Goal: Transaction & Acquisition: Purchase product/service

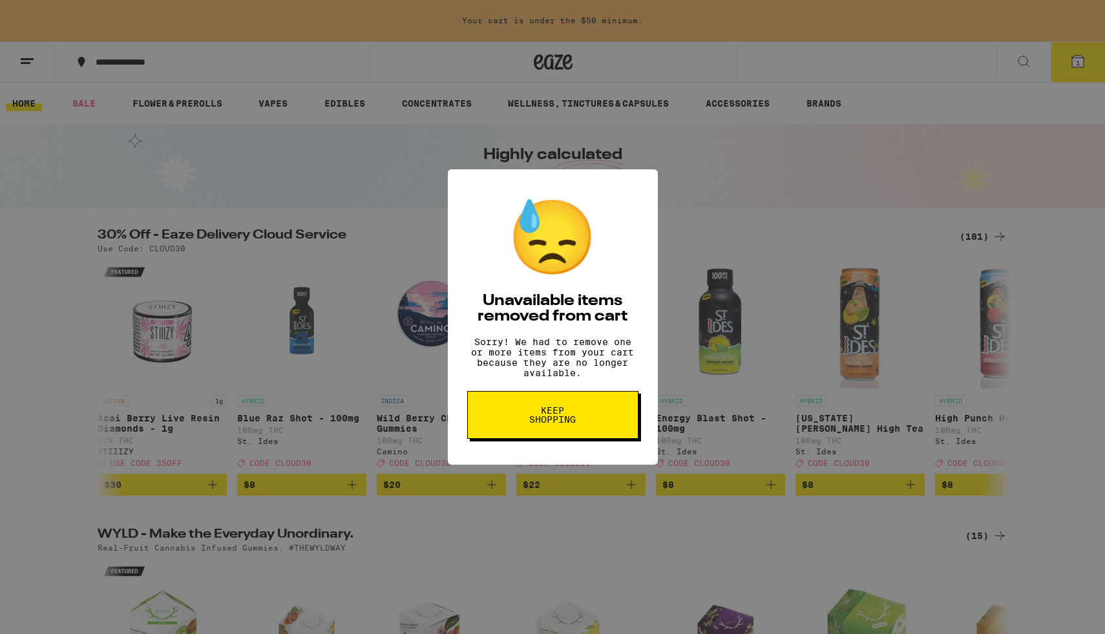
click at [556, 435] on button "Keep Shopping" at bounding box center [552, 415] width 171 height 48
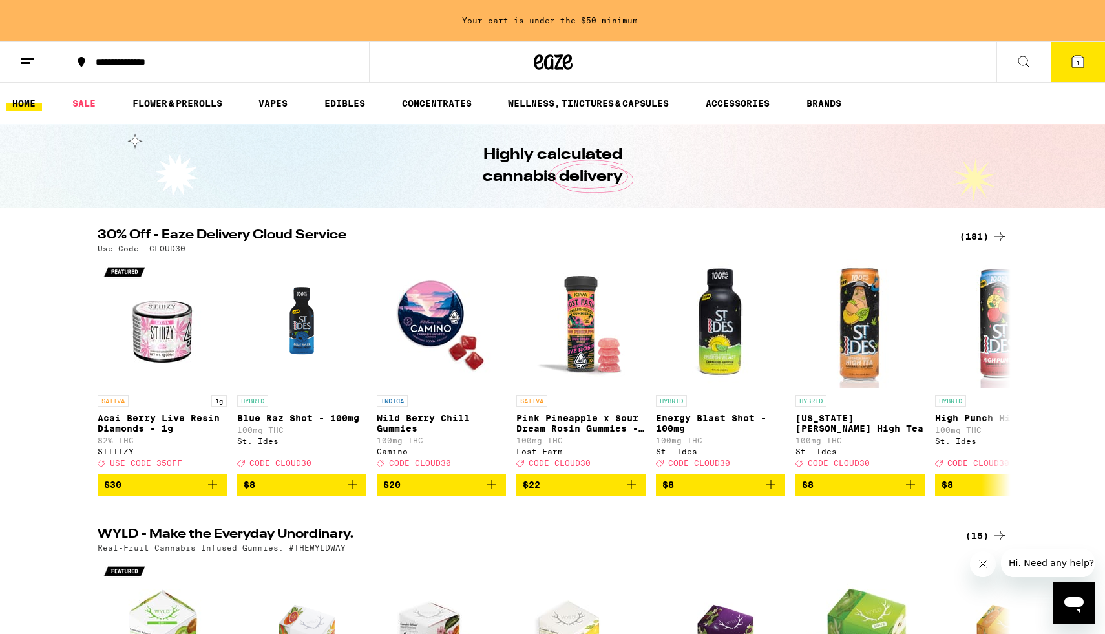
click at [1076, 61] on span "1" at bounding box center [1078, 63] width 4 height 8
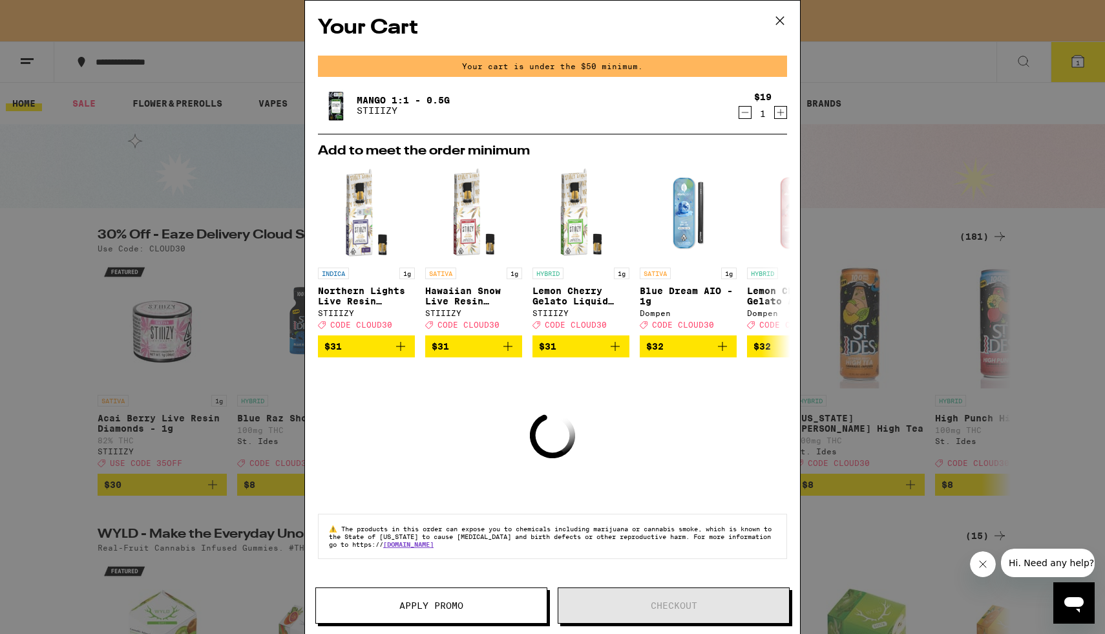
click at [749, 116] on icon "Decrement" at bounding box center [745, 113] width 12 height 16
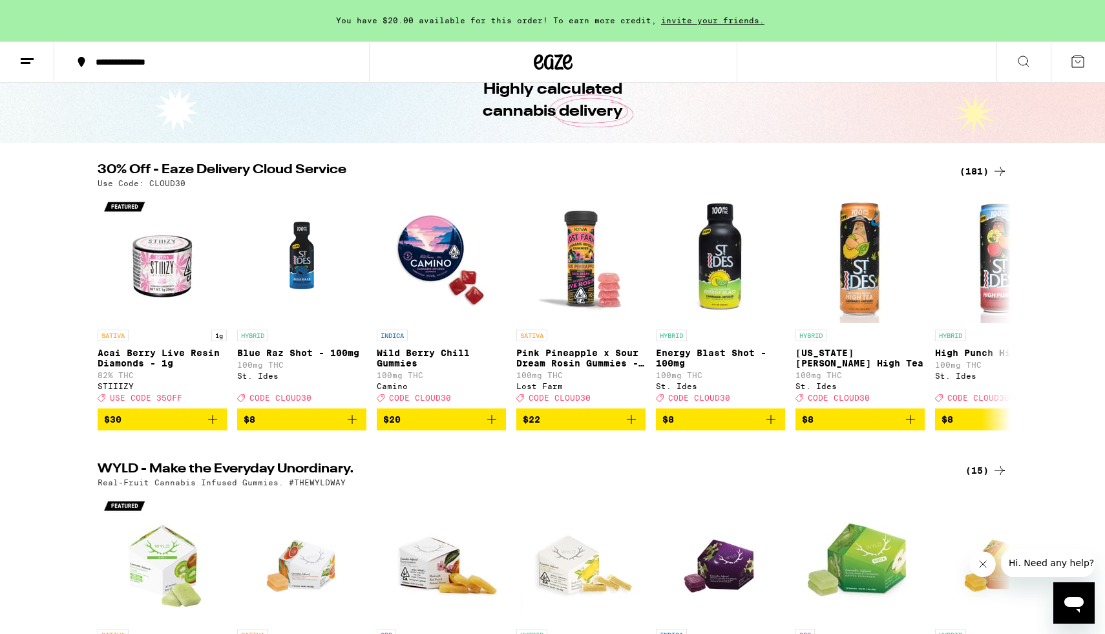
scroll to position [133, 0]
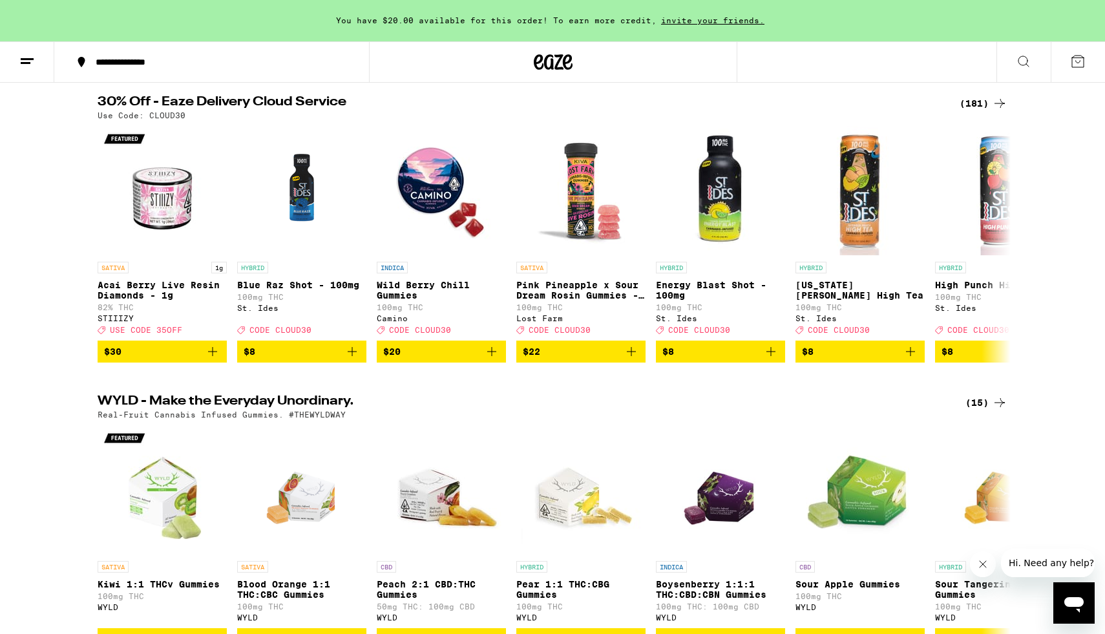
click at [975, 100] on div "(181)" at bounding box center [984, 104] width 48 height 16
click at [977, 104] on div "(181)" at bounding box center [984, 104] width 48 height 16
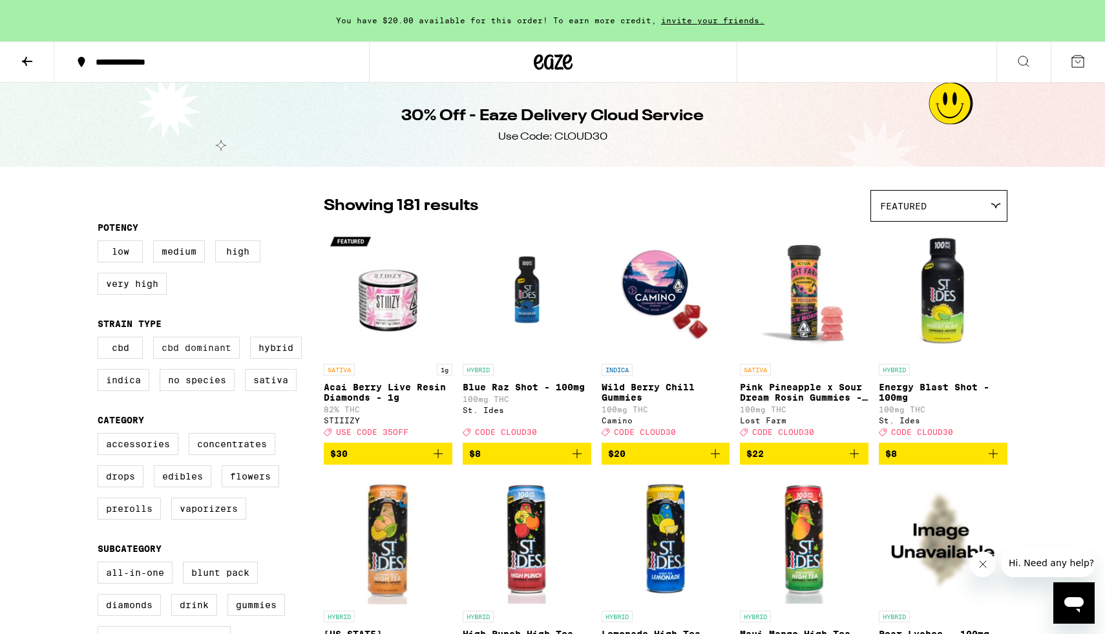
click at [180, 359] on label "CBD Dominant" at bounding box center [196, 348] width 87 height 22
click at [101, 339] on input "CBD Dominant" at bounding box center [100, 339] width 1 height 1
checkbox input "true"
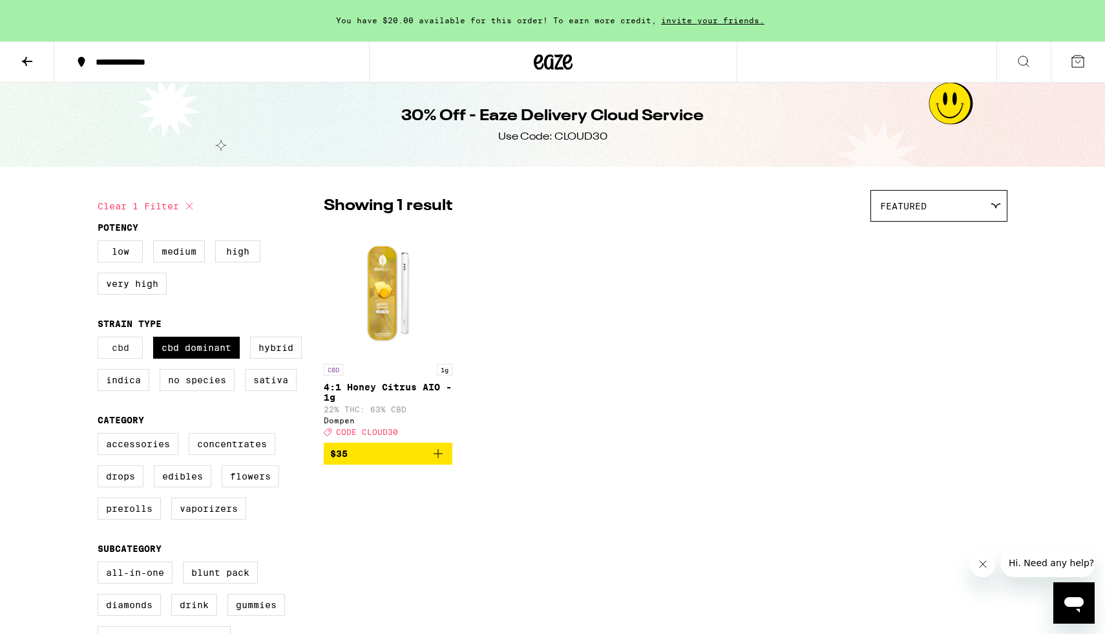
click at [123, 359] on label "CBD" at bounding box center [120, 348] width 45 height 22
click at [101, 339] on input "CBD" at bounding box center [100, 339] width 1 height 1
checkbox input "true"
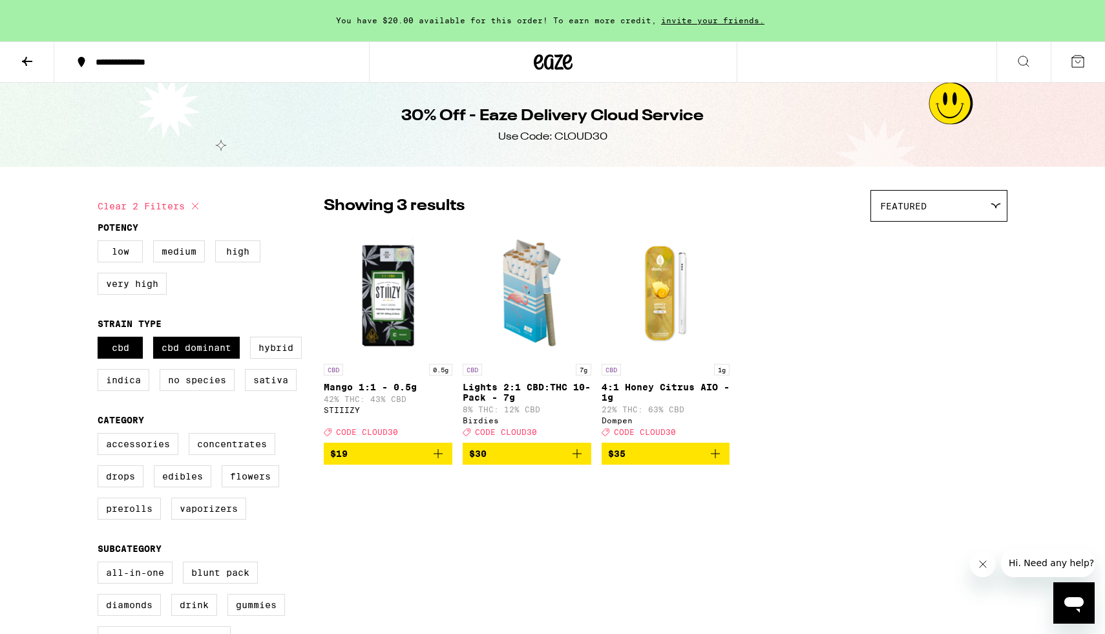
click at [406, 462] on span "$19" at bounding box center [388, 454] width 116 height 16
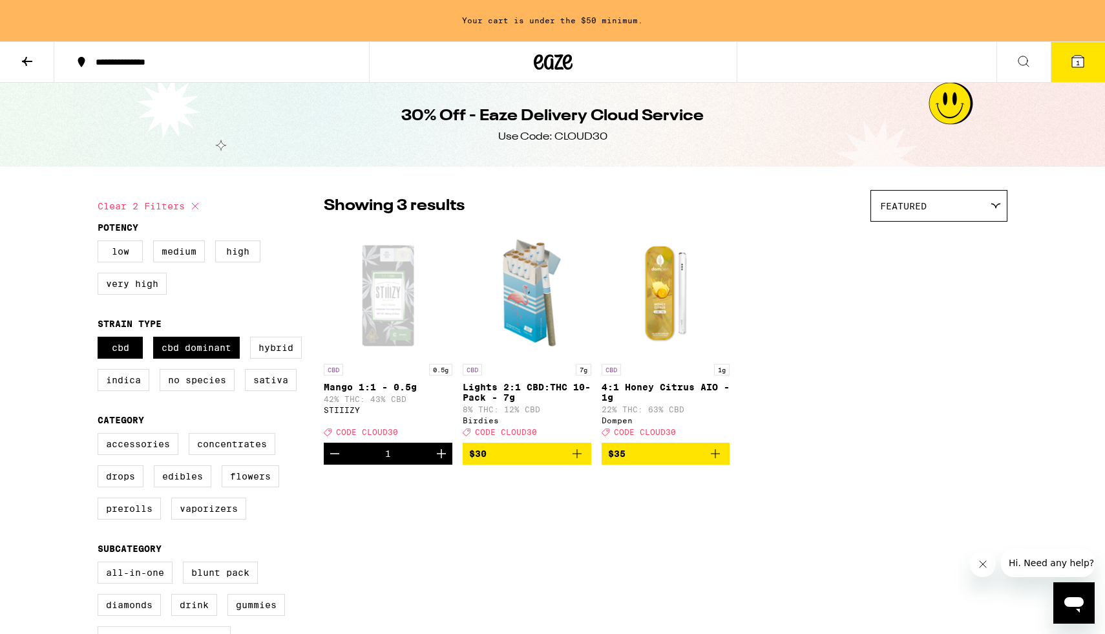
click at [577, 458] on icon "Add to bag" at bounding box center [577, 453] width 9 height 9
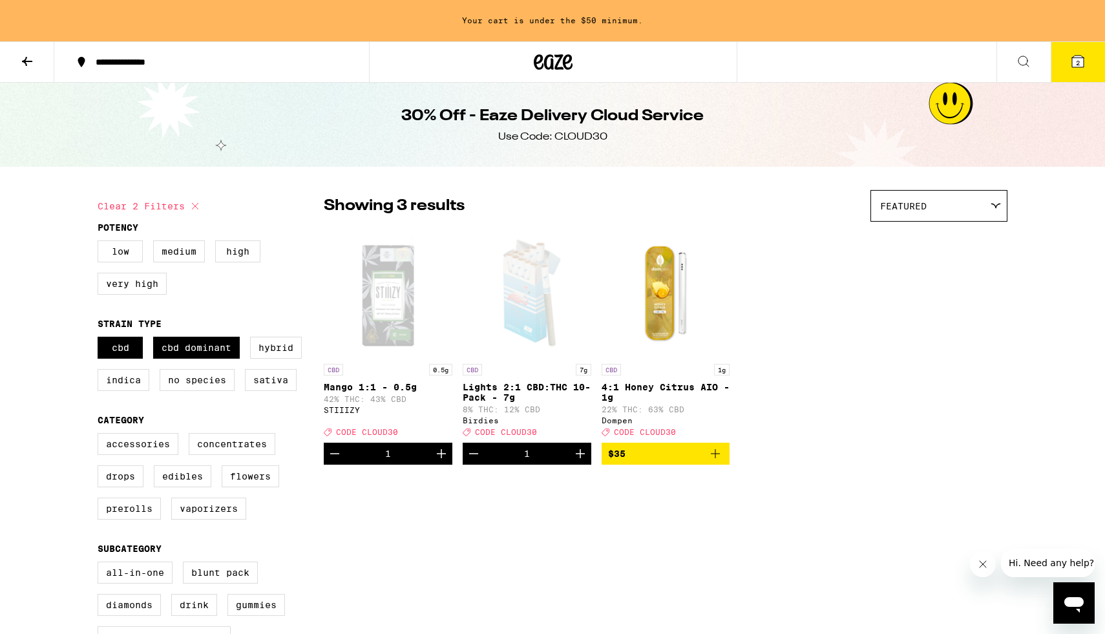
click at [549, 58] on icon at bounding box center [553, 61] width 39 height 23
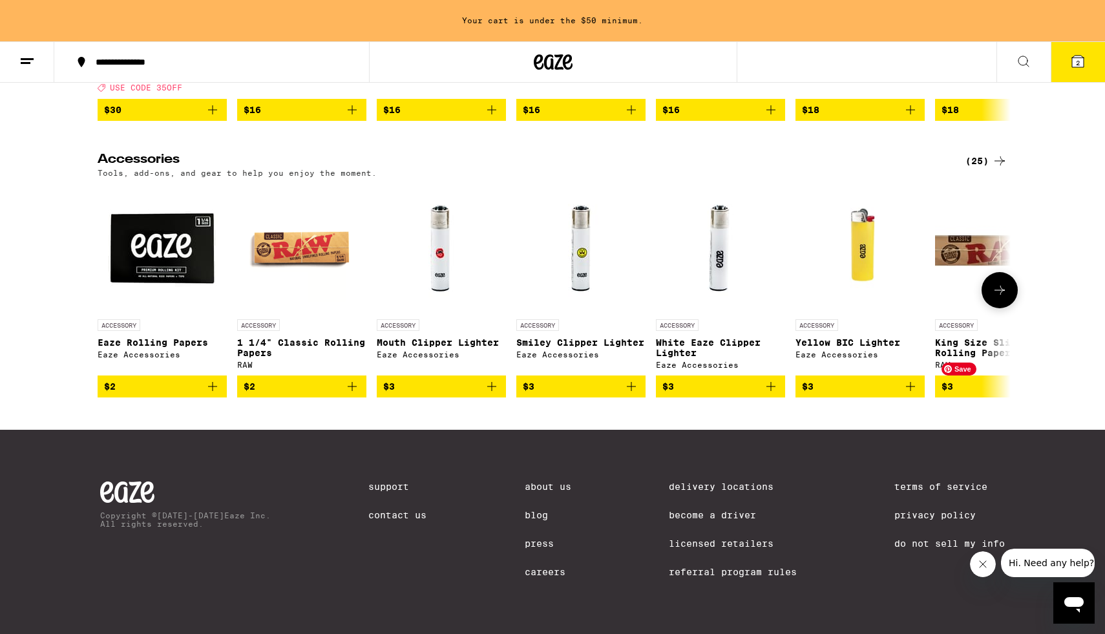
scroll to position [6099, 0]
click at [997, 286] on icon at bounding box center [1000, 290] width 16 height 16
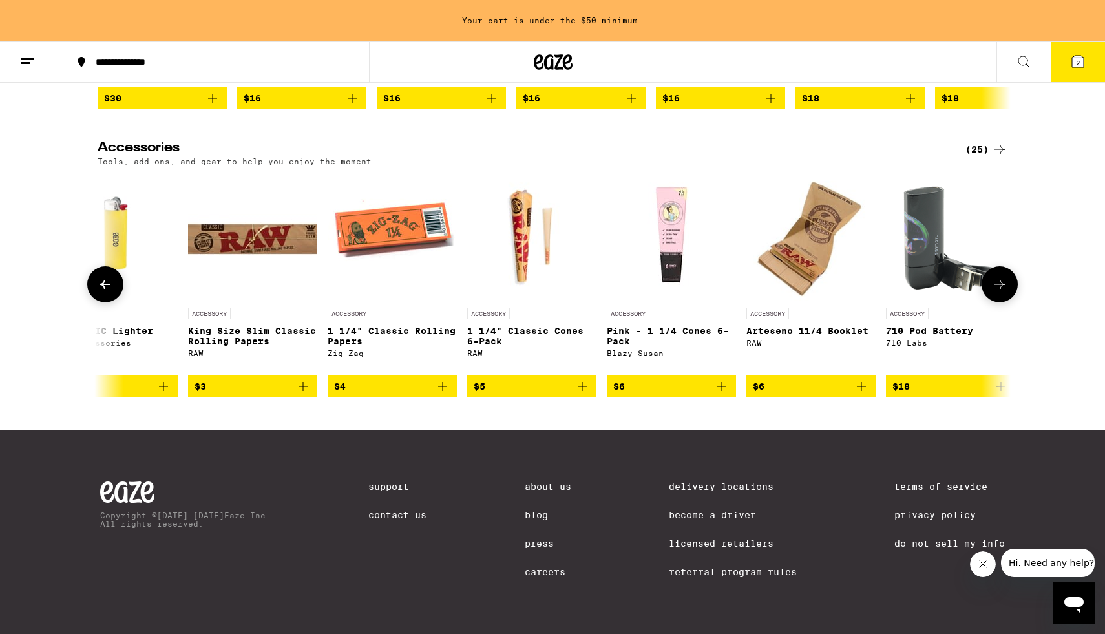
scroll to position [0, 769]
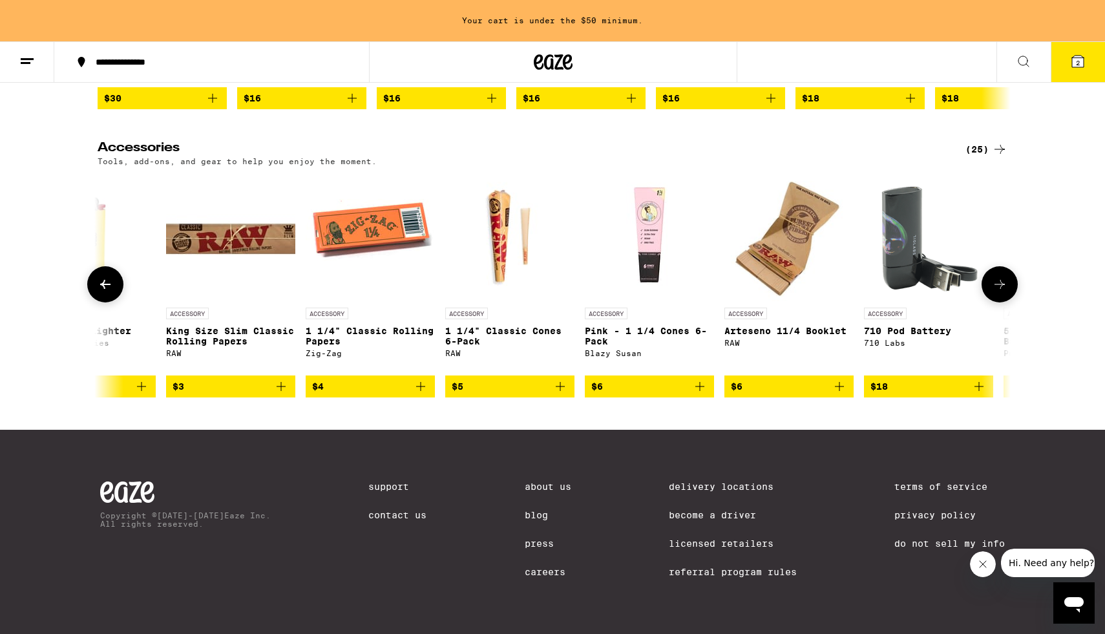
click at [997, 286] on icon at bounding box center [1000, 285] width 16 height 16
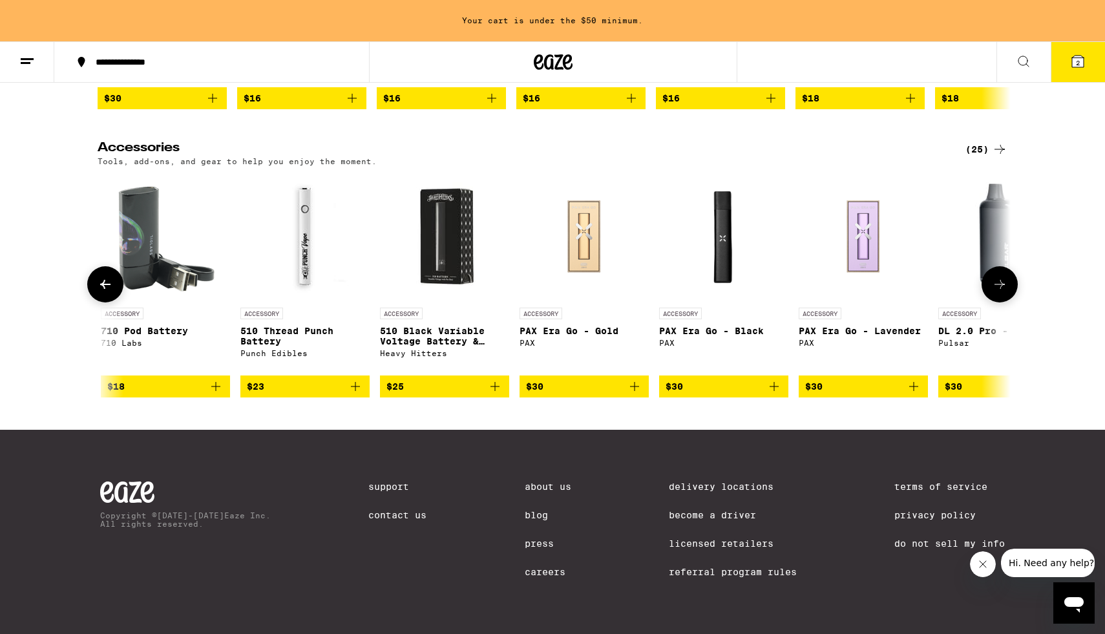
scroll to position [0, 1538]
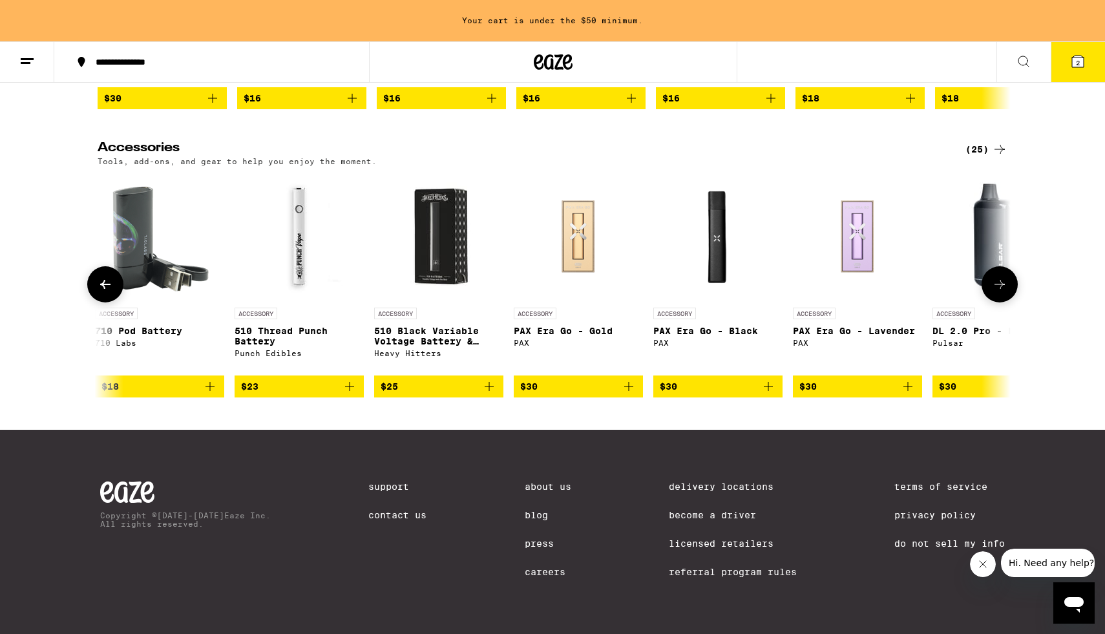
click at [997, 286] on icon at bounding box center [1000, 285] width 16 height 16
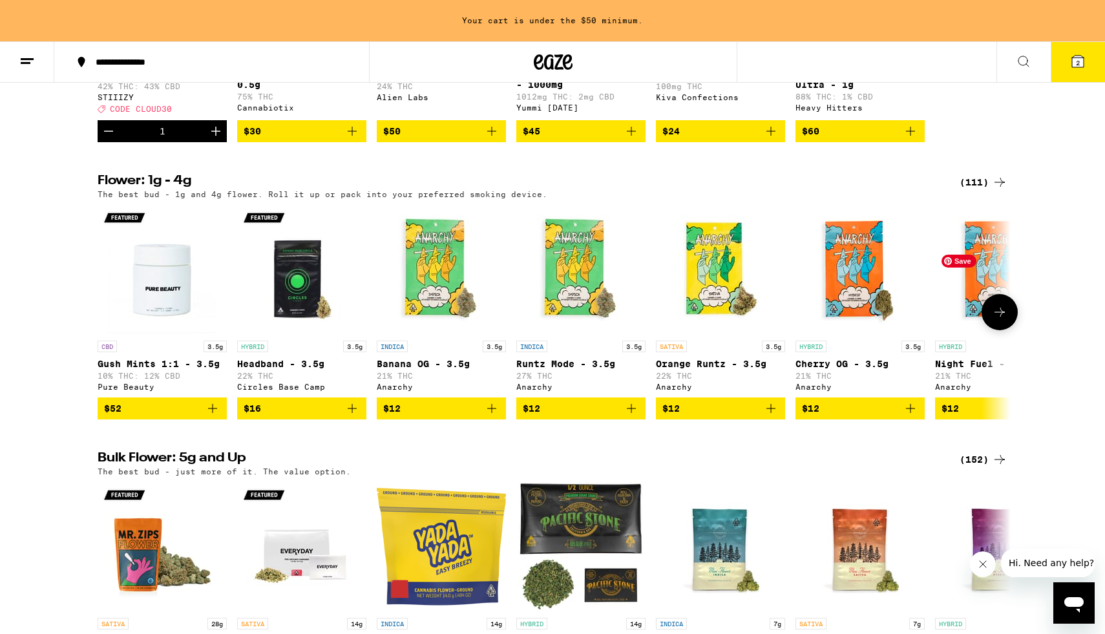
scroll to position [1476, 0]
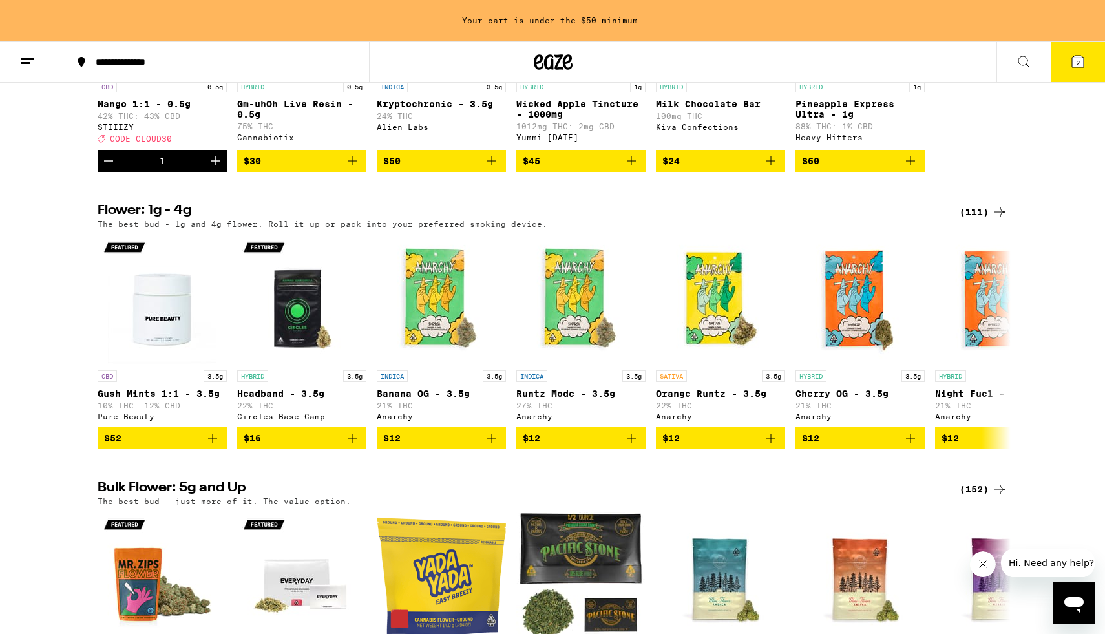
click at [990, 220] on div "(111)" at bounding box center [984, 212] width 48 height 16
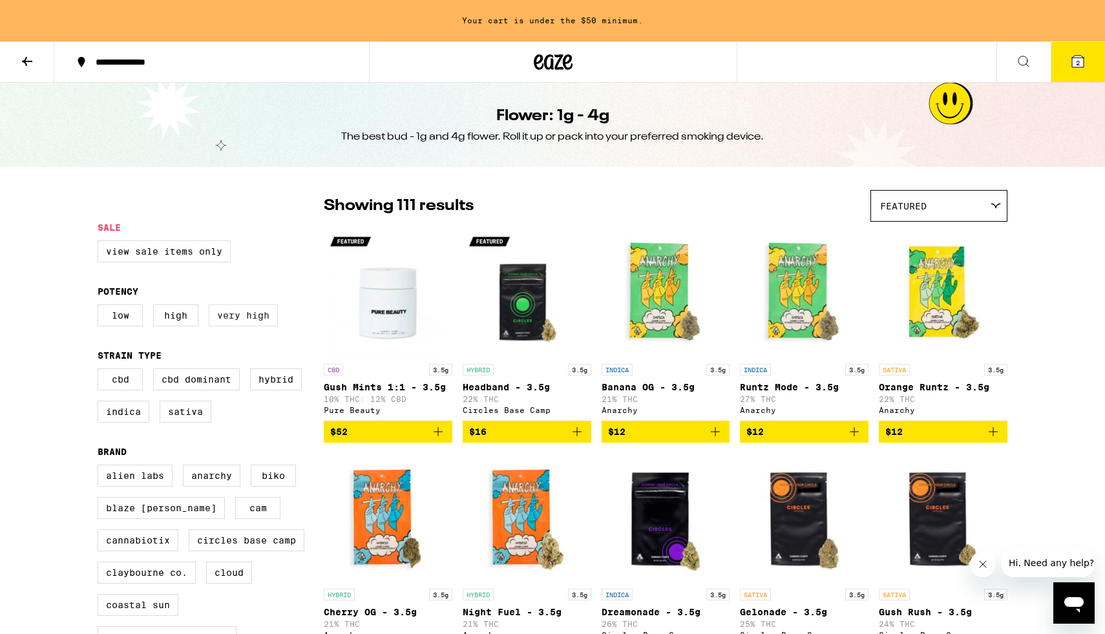
click at [259, 323] on label "Very High" at bounding box center [243, 315] width 69 height 22
click at [101, 307] on input "Very High" at bounding box center [100, 306] width 1 height 1
checkbox input "true"
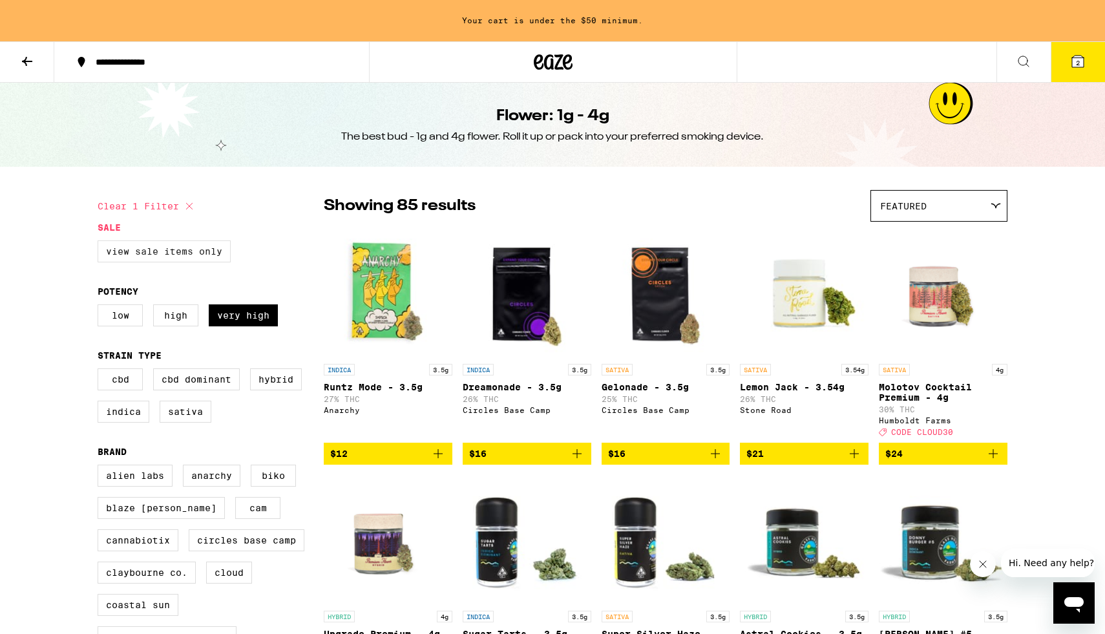
click at [217, 261] on label "View Sale Items Only" at bounding box center [164, 251] width 133 height 22
click at [101, 243] on input "View Sale Items Only" at bounding box center [100, 242] width 1 height 1
checkbox input "true"
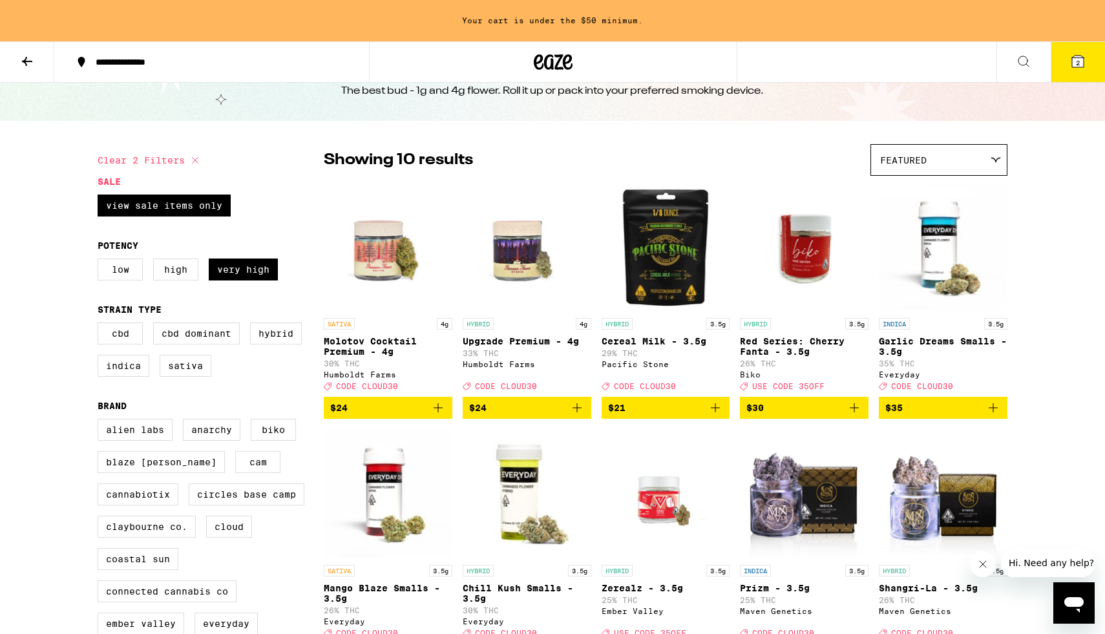
scroll to position [45, 0]
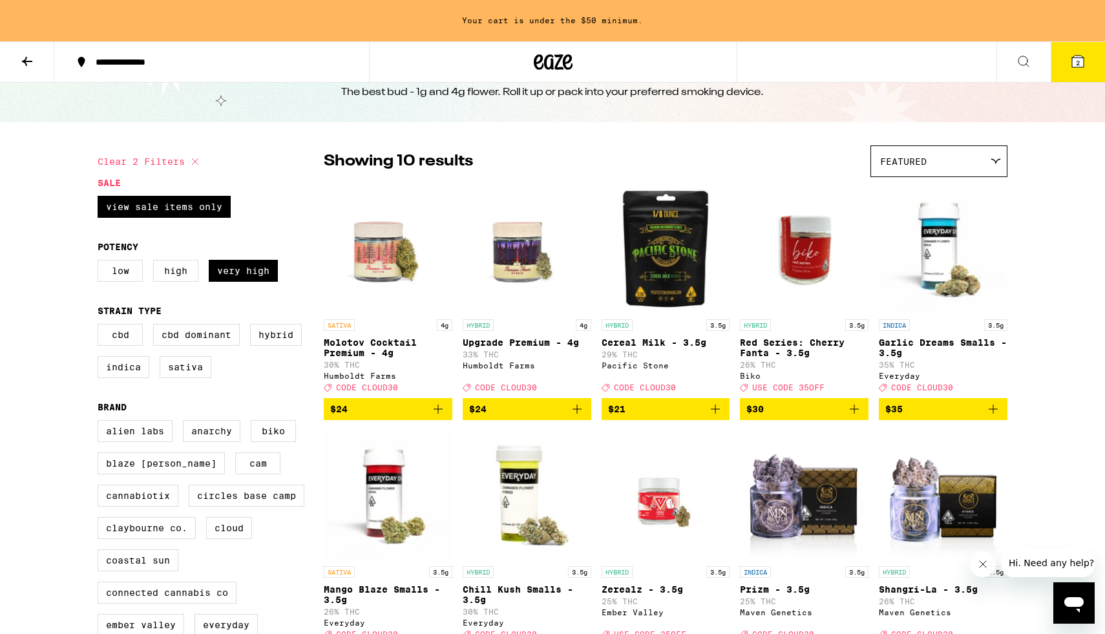
click at [1076, 60] on button "2" at bounding box center [1078, 62] width 54 height 40
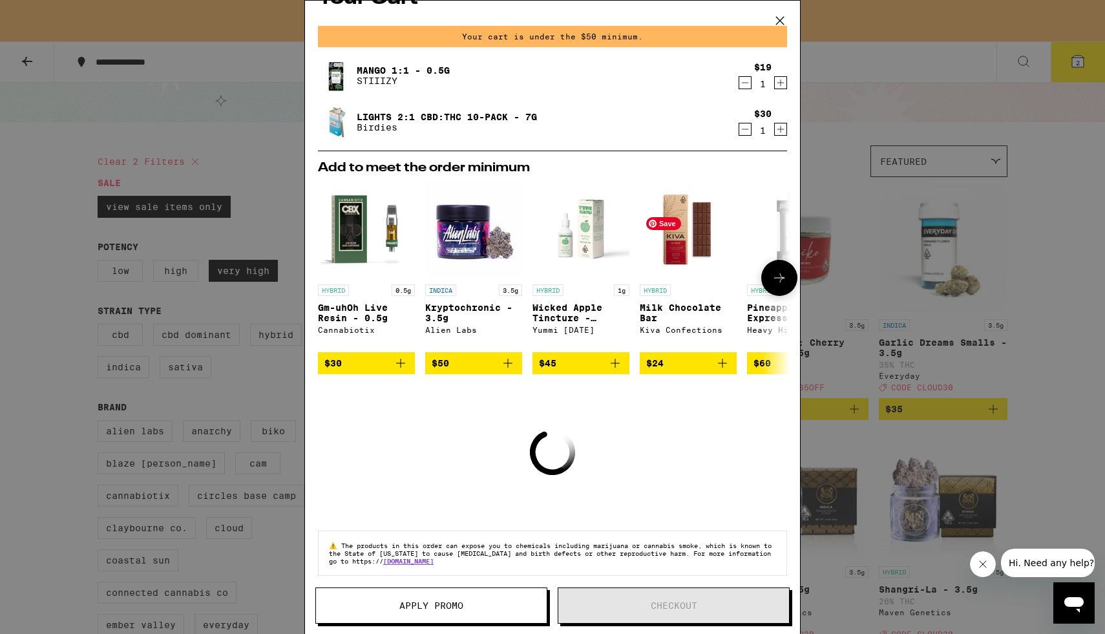
scroll to position [43, 0]
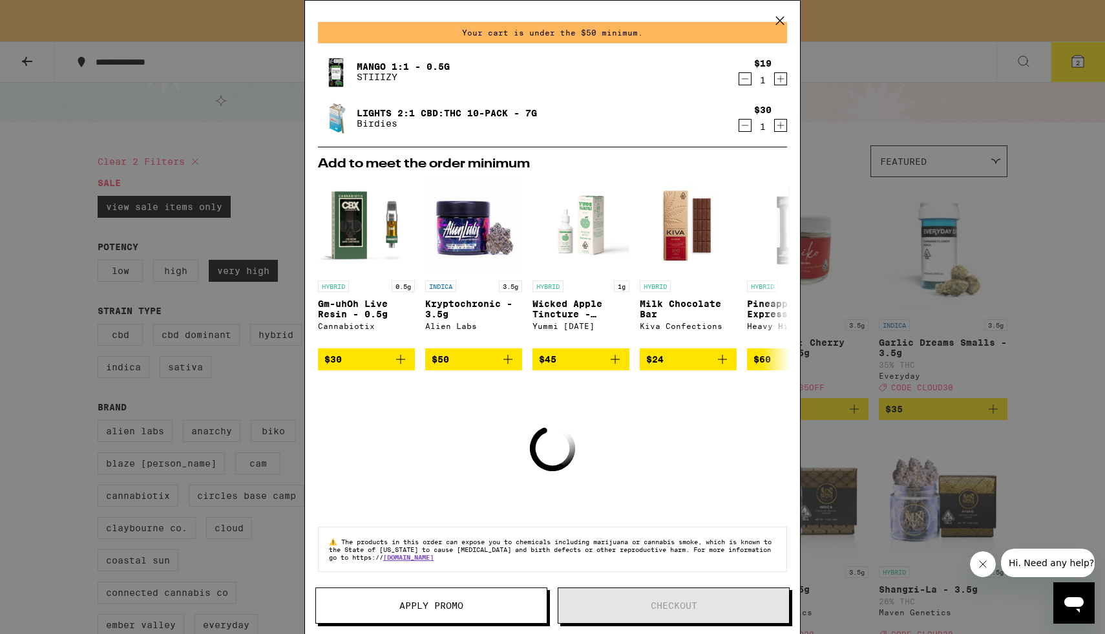
click at [780, 23] on icon at bounding box center [780, 20] width 19 height 19
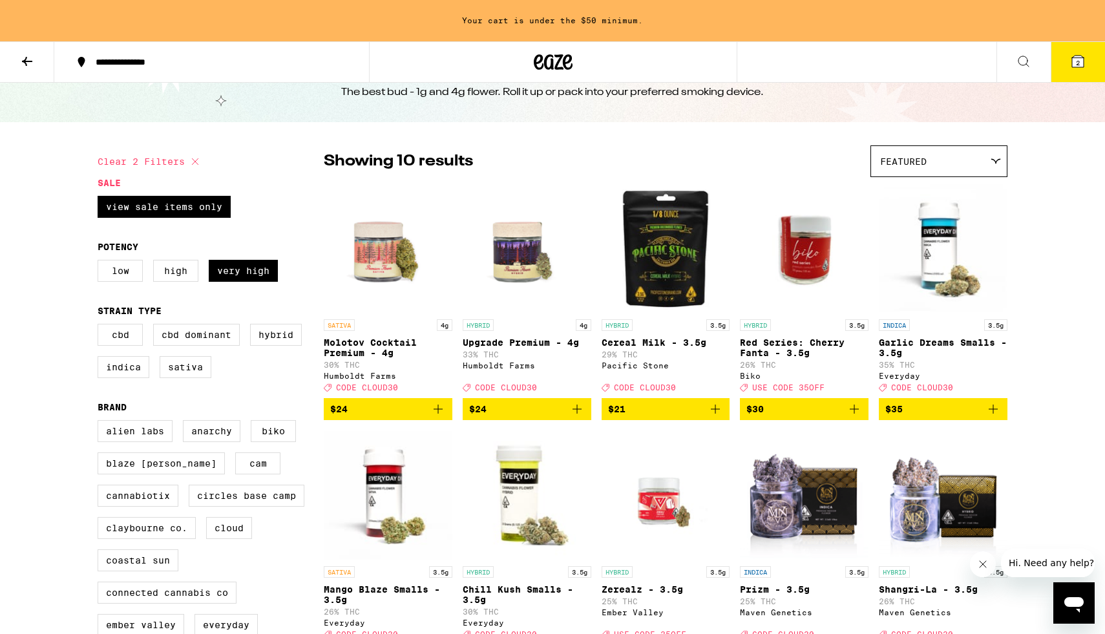
scroll to position [176, 0]
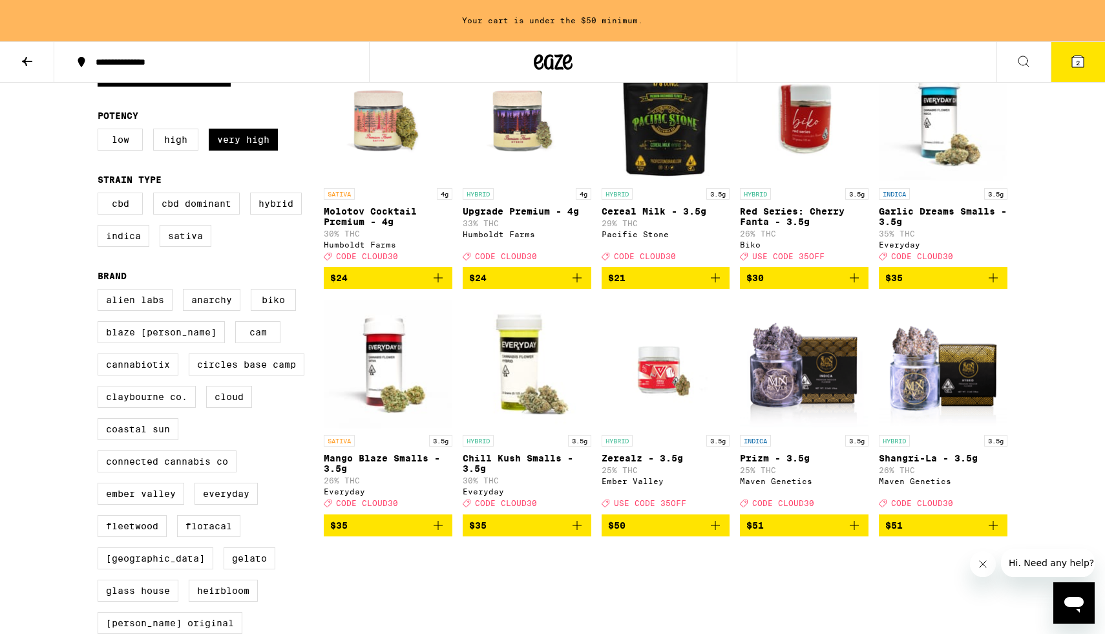
click at [1081, 69] on button "2" at bounding box center [1078, 62] width 54 height 40
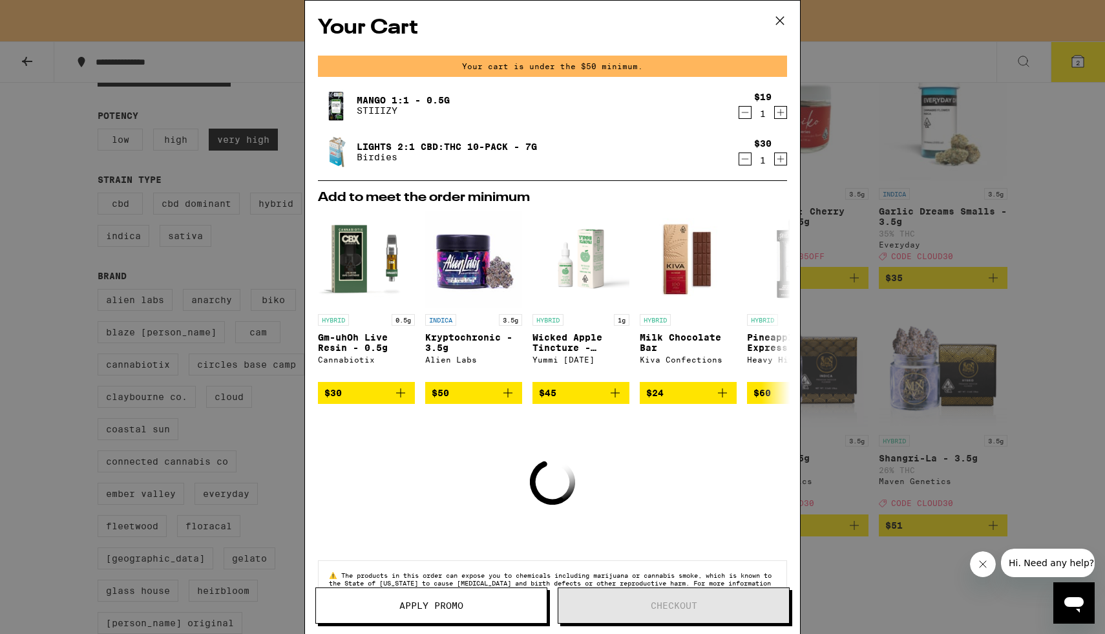
click at [787, 19] on icon at bounding box center [780, 20] width 19 height 19
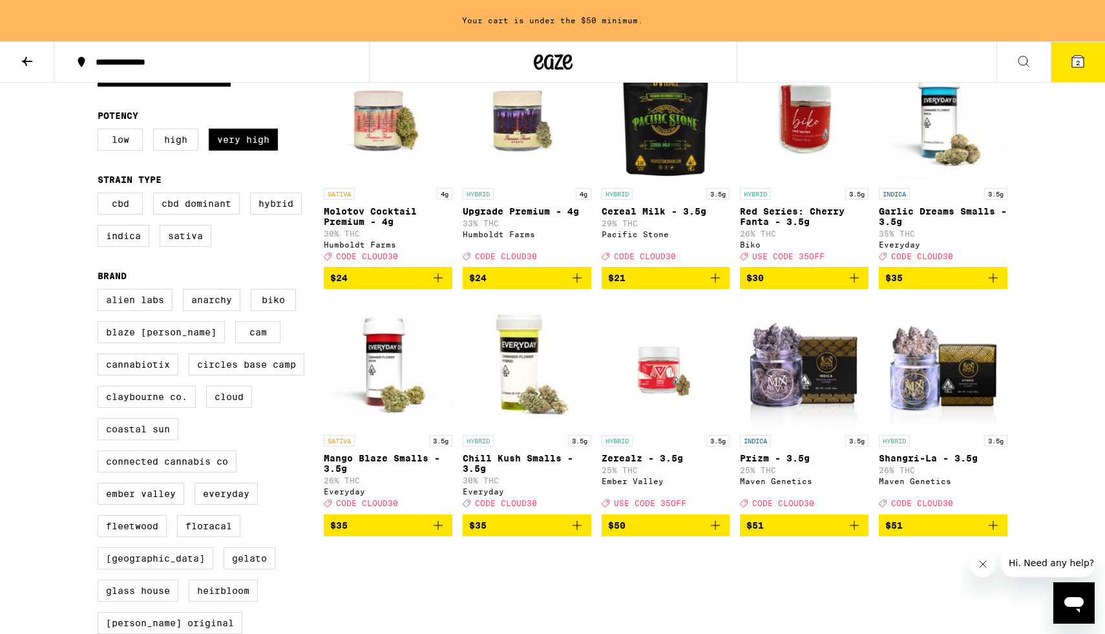
click at [525, 533] on span "$35" at bounding box center [527, 526] width 116 height 16
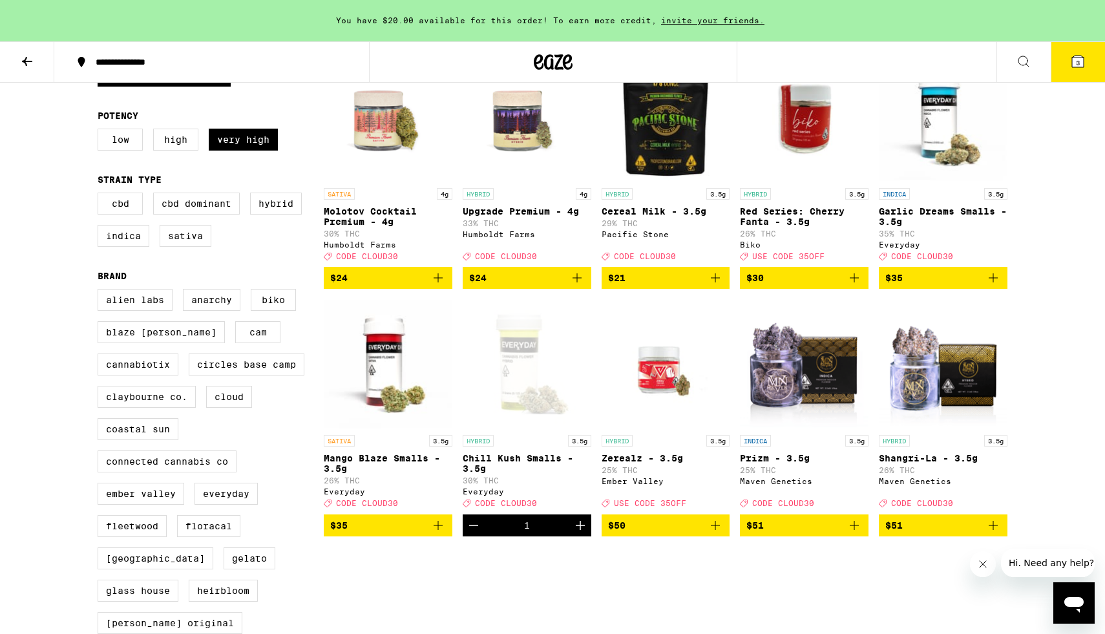
click at [1077, 58] on icon at bounding box center [1078, 62] width 16 height 16
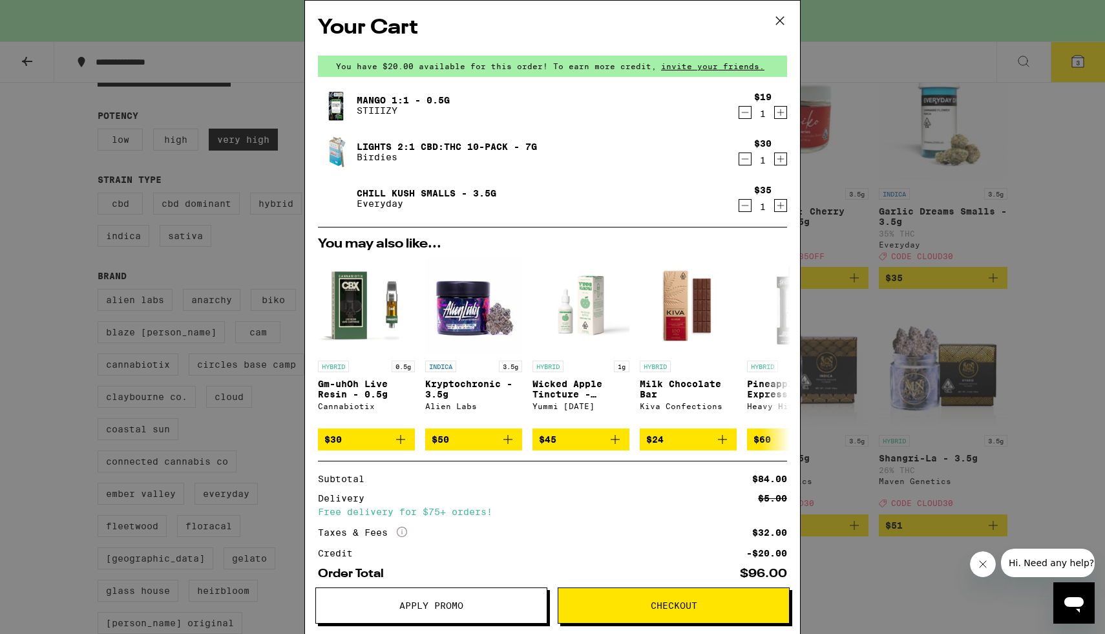
click at [780, 14] on icon at bounding box center [780, 20] width 19 height 19
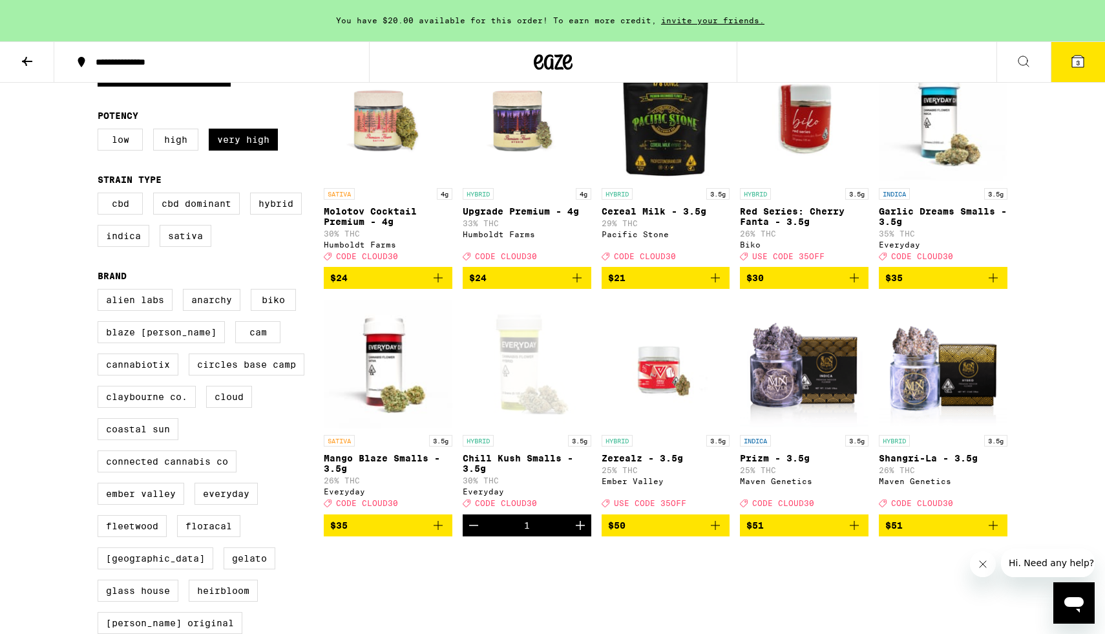
click at [26, 70] on button at bounding box center [27, 62] width 54 height 41
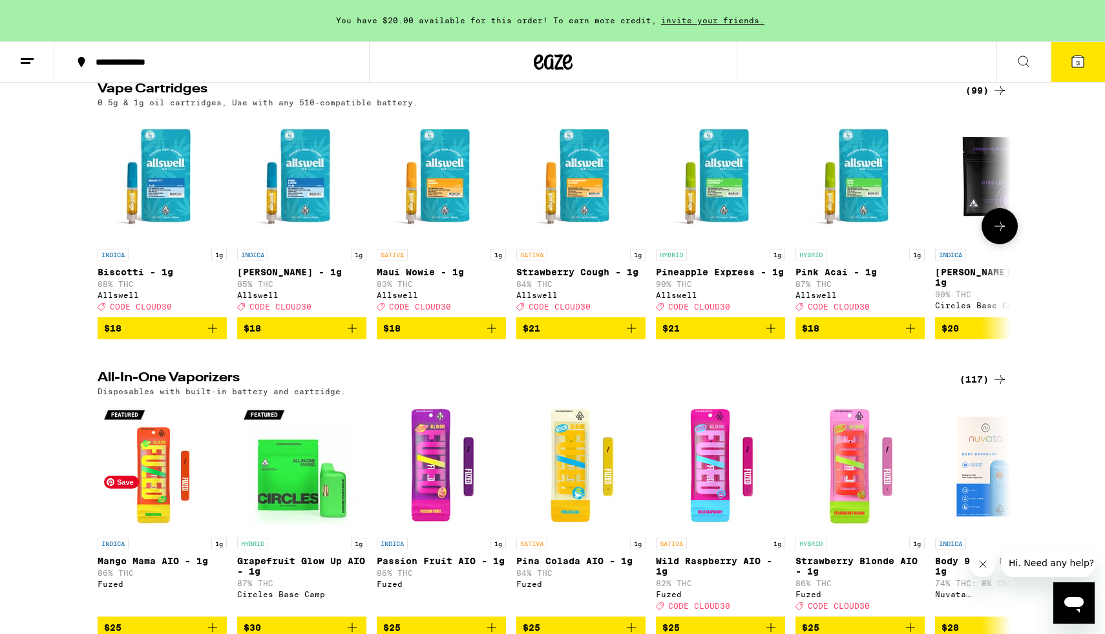
scroll to position [2131, 0]
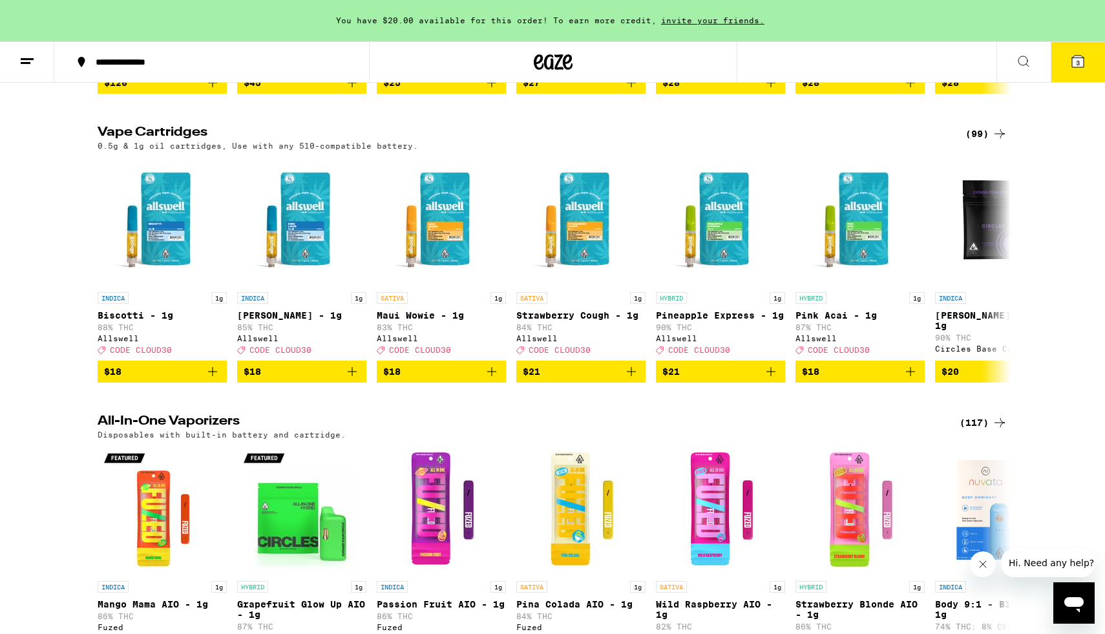
click at [981, 142] on div "(99)" at bounding box center [987, 134] width 42 height 16
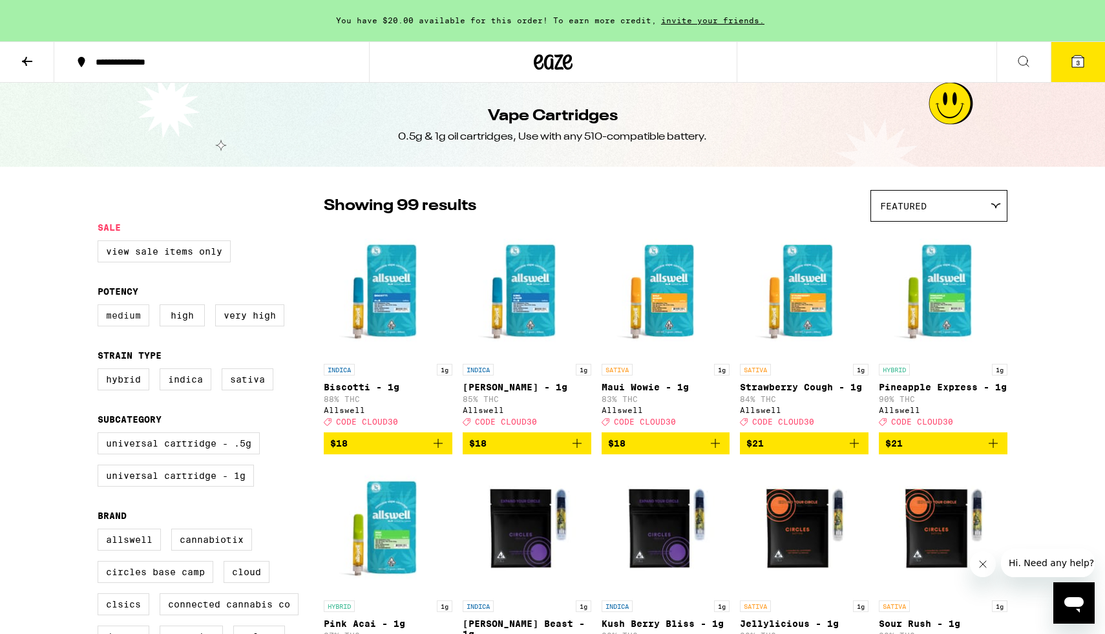
click at [134, 324] on label "Medium" at bounding box center [124, 315] width 52 height 22
click at [101, 307] on input "Medium" at bounding box center [100, 306] width 1 height 1
checkbox input "true"
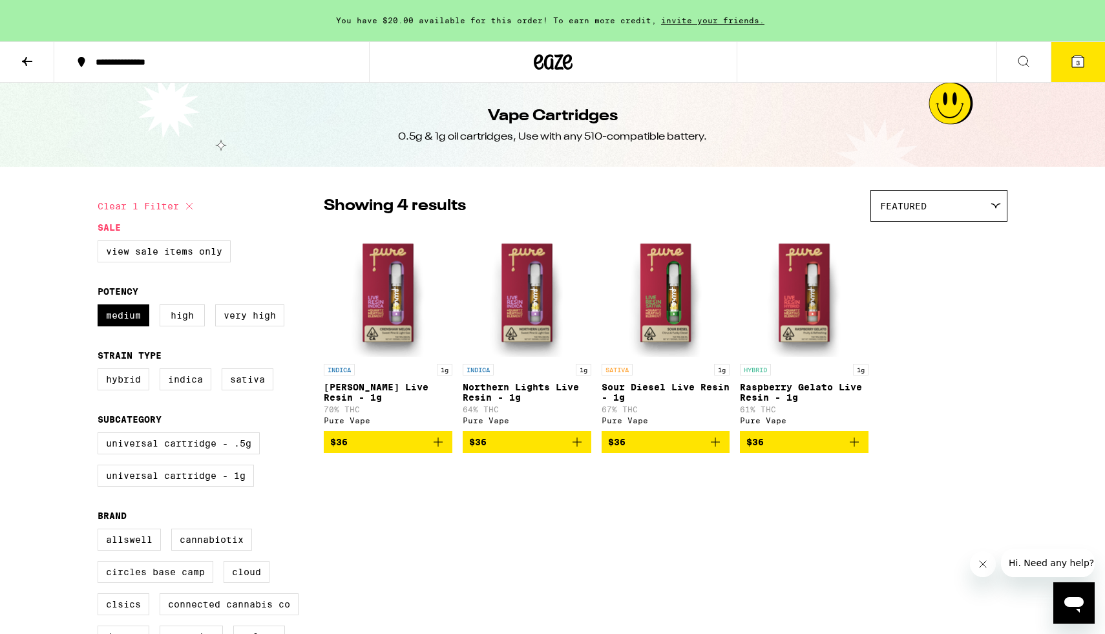
click at [26, 59] on icon at bounding box center [27, 62] width 16 height 16
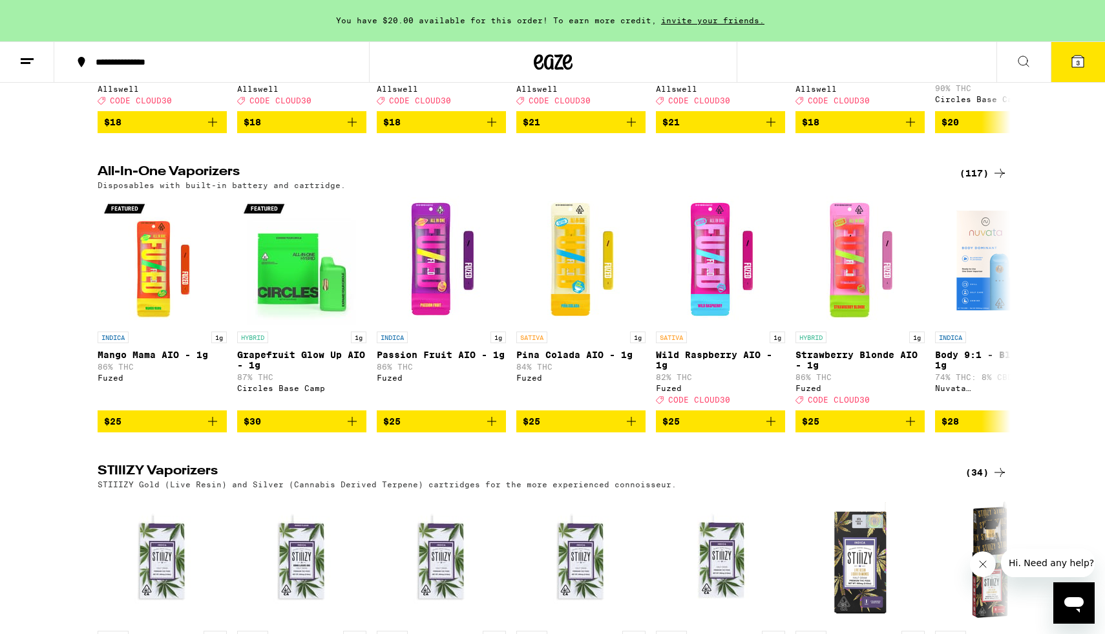
scroll to position [2350, 0]
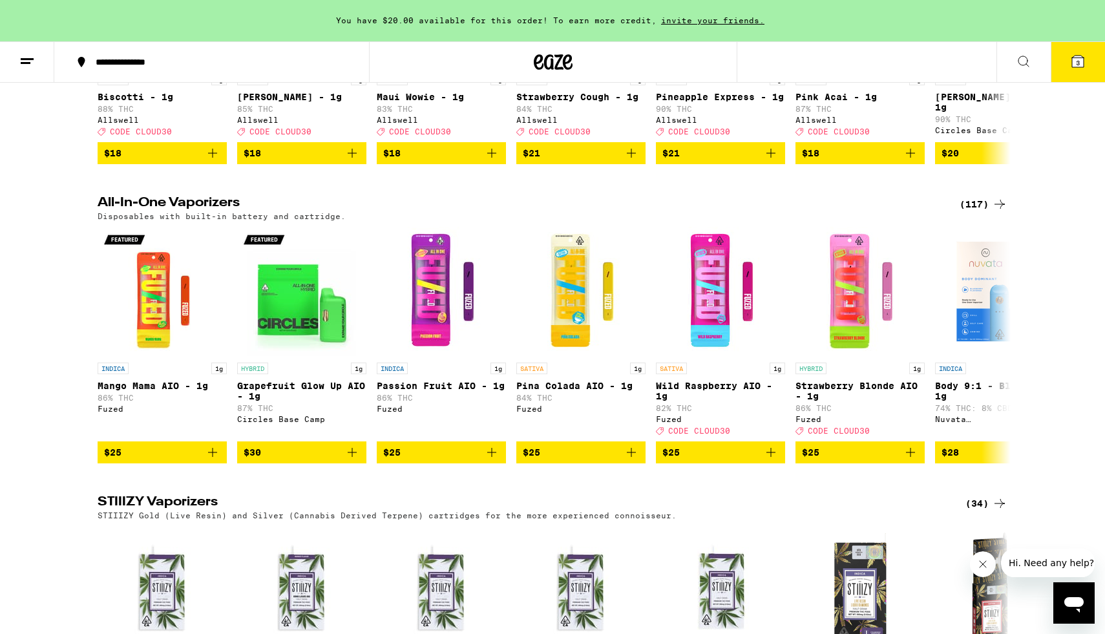
click at [977, 212] on div "(117)" at bounding box center [984, 205] width 48 height 16
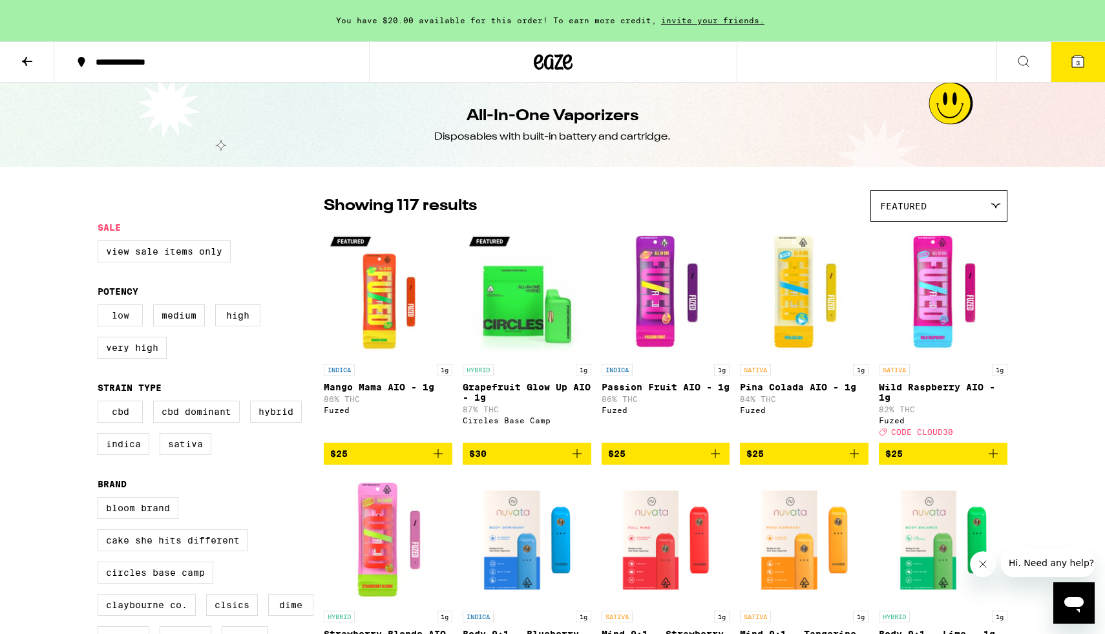
click at [125, 324] on label "Low" at bounding box center [120, 315] width 45 height 22
click at [101, 307] on input "Low" at bounding box center [100, 306] width 1 height 1
checkbox input "true"
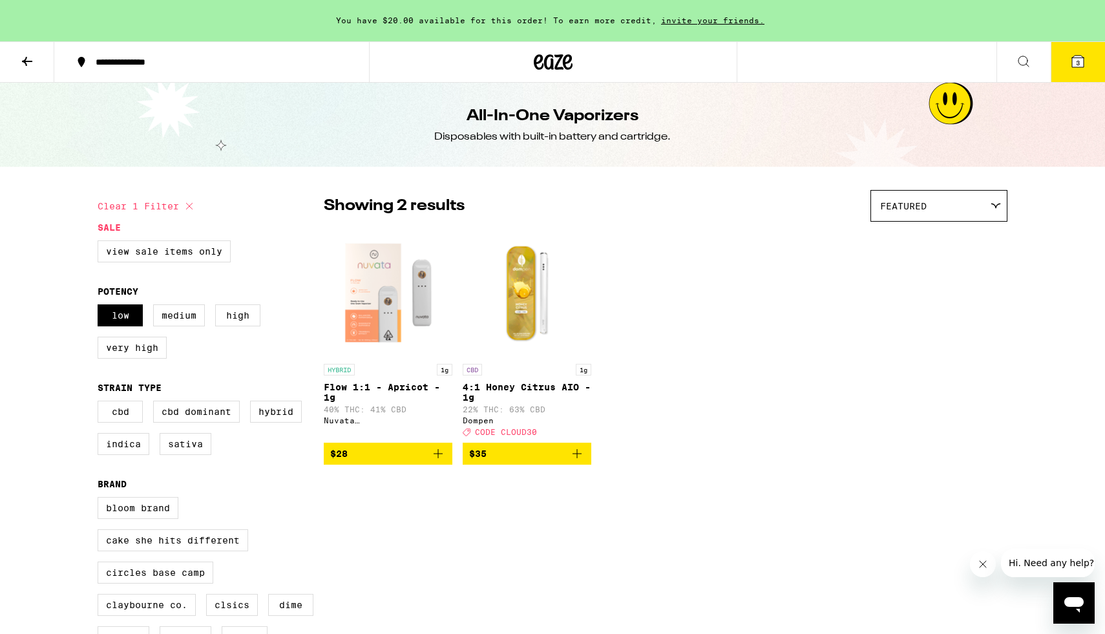
click at [345, 459] on span "$28" at bounding box center [338, 454] width 17 height 10
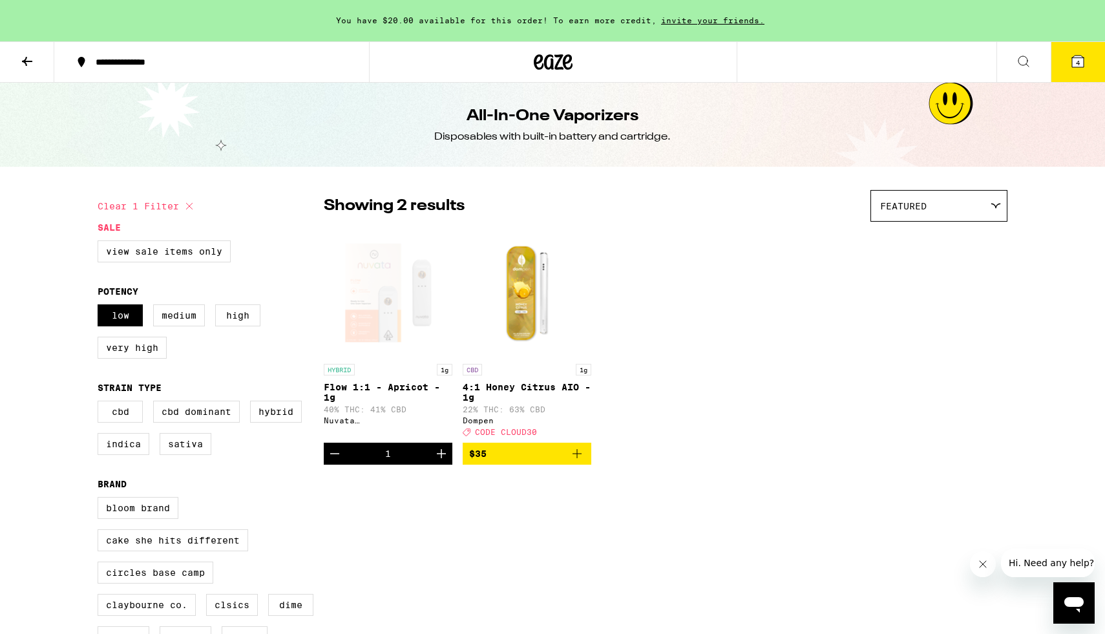
click at [1061, 70] on button "4" at bounding box center [1078, 62] width 54 height 40
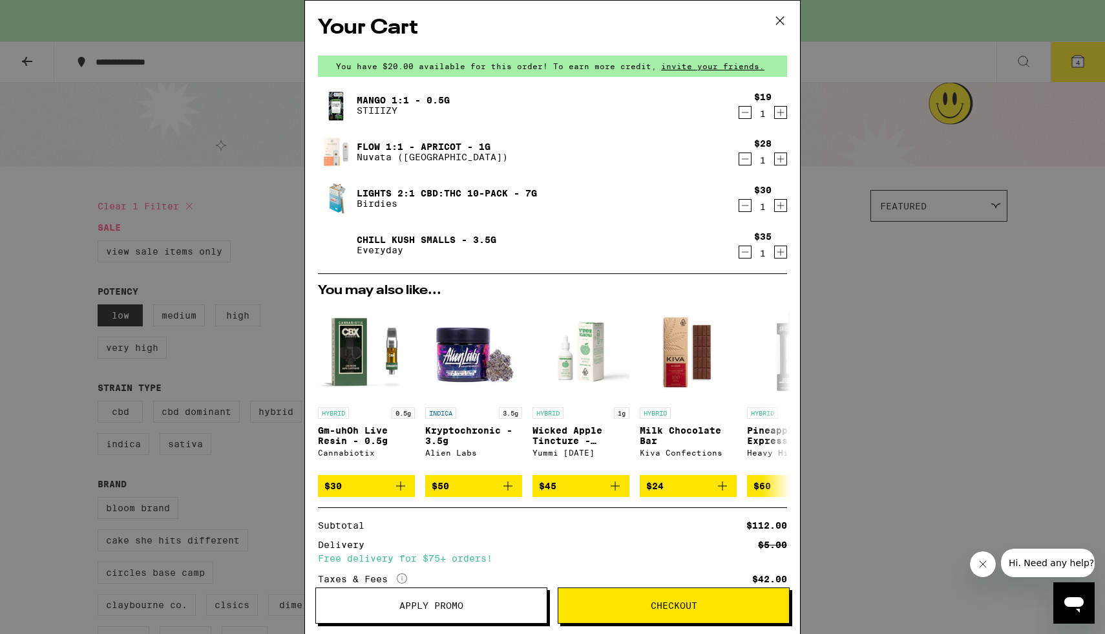
click at [746, 115] on icon "Decrement" at bounding box center [745, 113] width 12 height 16
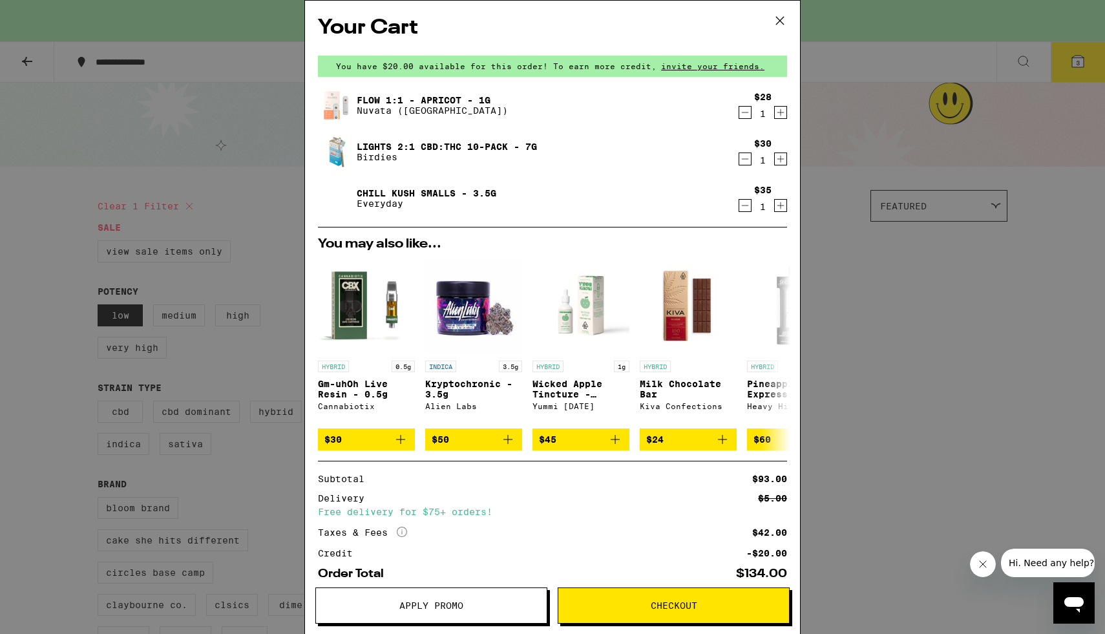
click at [745, 160] on icon "Decrement" at bounding box center [745, 159] width 12 height 16
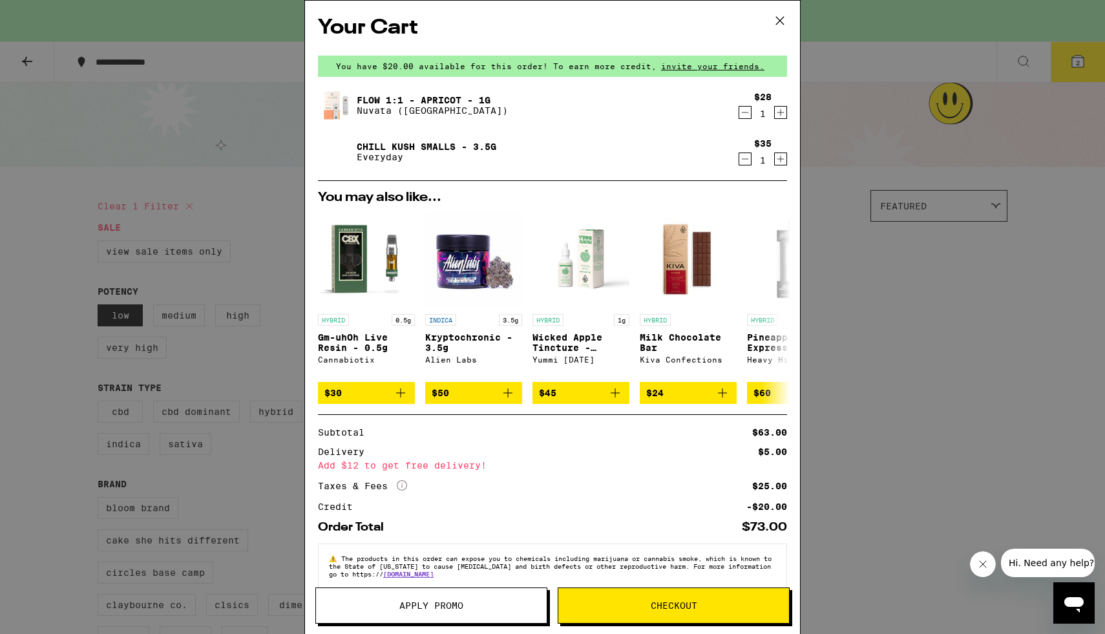
click at [778, 21] on icon at bounding box center [780, 20] width 19 height 19
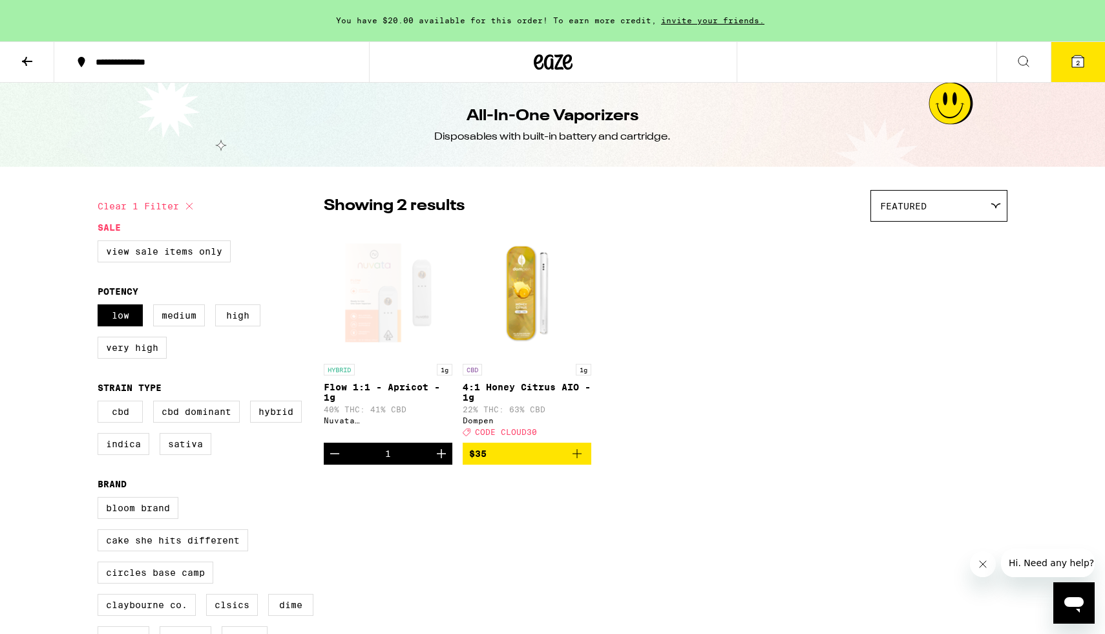
click at [31, 60] on icon at bounding box center [27, 61] width 10 height 9
